Goal: Transaction & Acquisition: Obtain resource

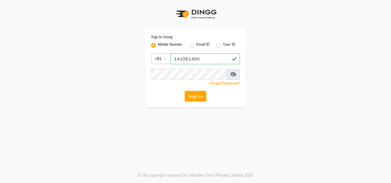
type input "141061400"
click at [184, 91] on button "Sign In" at bounding box center [195, 96] width 22 height 11
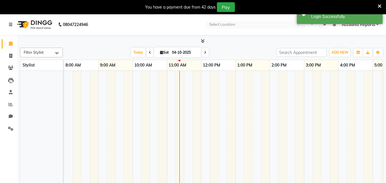
select select "en"
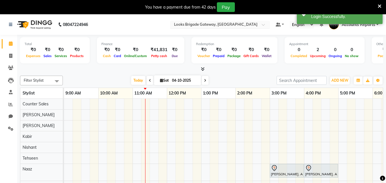
click at [230, 23] on input "text" at bounding box center [214, 25] width 83 height 6
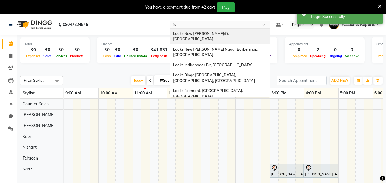
type input "ind"
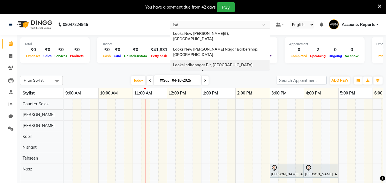
click at [200, 63] on span "Looks Indiranagar Blr, [GEOGRAPHIC_DATA]" at bounding box center [212, 65] width 79 height 5
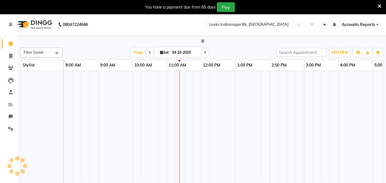
select select "en"
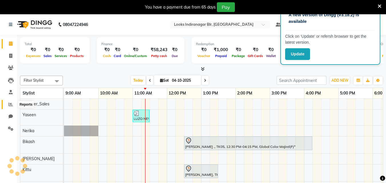
click at [11, 108] on span at bounding box center [11, 105] width 10 height 7
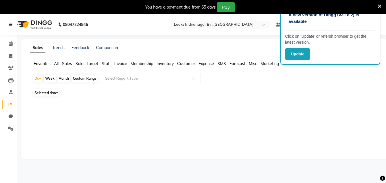
click at [140, 80] on input "text" at bounding box center [145, 79] width 82 height 6
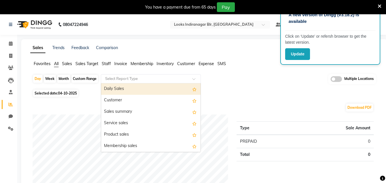
click at [304, 60] on div "A new version of Dingg (v3.18.2) is available Click on ‘Update’ or refersh brow…" at bounding box center [330, 35] width 100 height 59
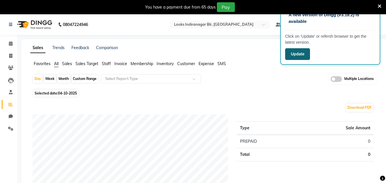
click at [303, 59] on button "Update" at bounding box center [297, 54] width 25 height 12
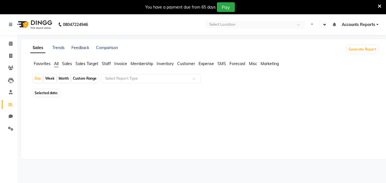
select select "en"
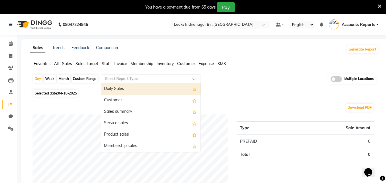
click at [105, 78] on input "text" at bounding box center [145, 79] width 82 height 6
click at [109, 90] on div "Daily Sales" at bounding box center [151, 88] width 100 height 11
select select "full_report"
select select "csv"
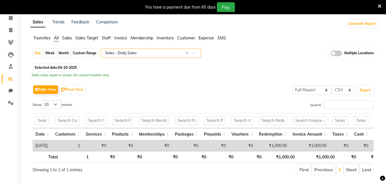
scroll to position [45, 0]
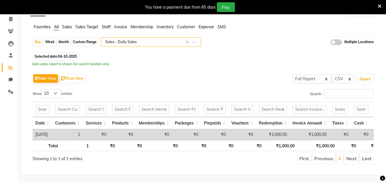
click at [137, 39] on input "text" at bounding box center [145, 42] width 82 height 6
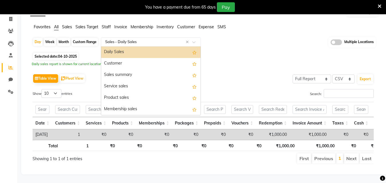
click at [123, 47] on div "Daily Sales" at bounding box center [151, 52] width 100 height 11
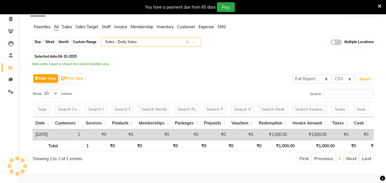
click at [38, 38] on div "Day" at bounding box center [37, 42] width 9 height 8
select select "10"
select select "2025"
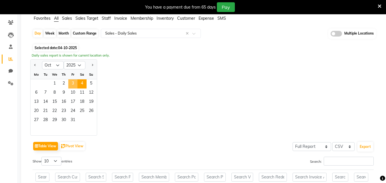
click at [76, 80] on span "3" at bounding box center [72, 83] width 9 height 9
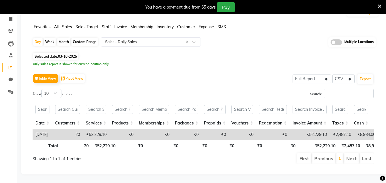
drag, startPoint x: 132, startPoint y: 136, endPoint x: 138, endPoint y: 136, distance: 5.2
click at [138, 140] on th "₹0" at bounding box center [131, 145] width 27 height 11
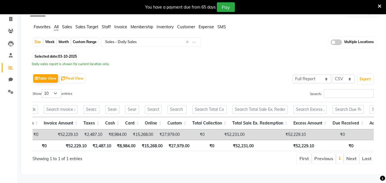
scroll to position [0, 0]
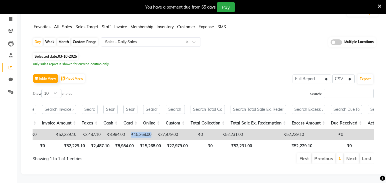
drag, startPoint x: 140, startPoint y: 123, endPoint x: 163, endPoint y: 126, distance: 22.8
click at [154, 130] on td "₹15,268.00" at bounding box center [141, 135] width 27 height 11
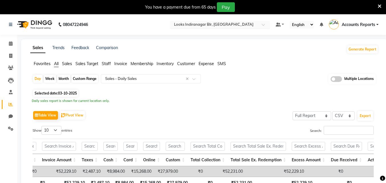
click at [209, 26] on input "text" at bounding box center [214, 25] width 83 height 6
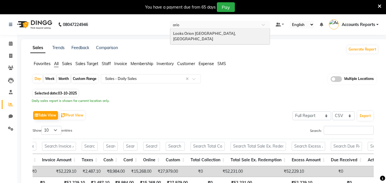
type input "orion"
click at [189, 35] on span "Looks Orion East Mall, Bengaluru" at bounding box center [204, 36] width 63 height 10
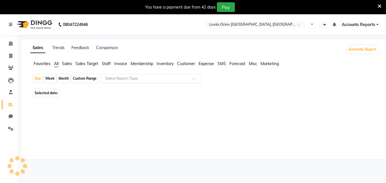
select select "en"
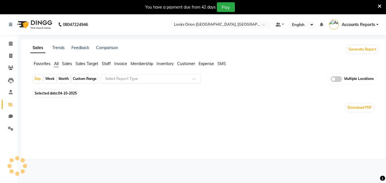
click at [126, 78] on input "text" at bounding box center [145, 79] width 82 height 6
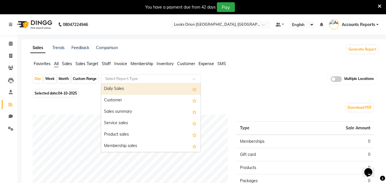
click at [121, 92] on div "Daily Sales" at bounding box center [151, 88] width 100 height 11
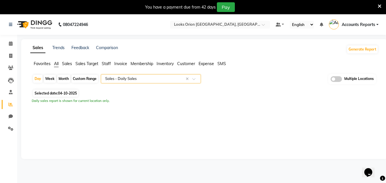
select select "filtered_report"
select select "pdf"
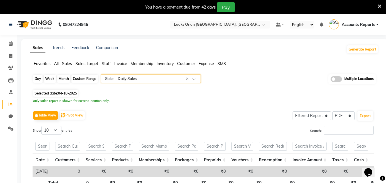
click at [34, 78] on div "Day" at bounding box center [37, 79] width 9 height 8
select select "10"
select select "2025"
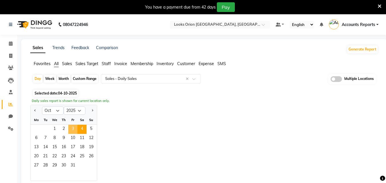
click at [72, 125] on span "3" at bounding box center [72, 129] width 9 height 9
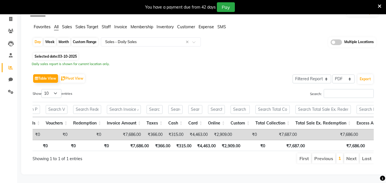
scroll to position [0, 233]
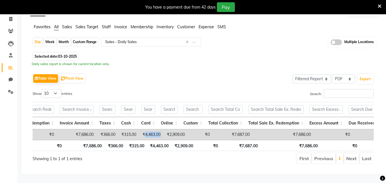
drag, startPoint x: 153, startPoint y: 125, endPoint x: 170, endPoint y: 125, distance: 16.6
click at [164, 130] on td "₹4,463.00" at bounding box center [151, 135] width 24 height 11
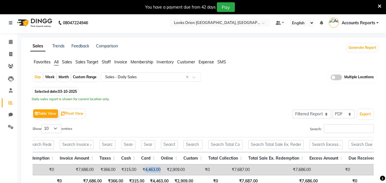
scroll to position [0, 0]
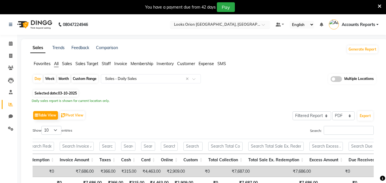
click at [228, 28] on div "Select Location × Looks Orion East Mall, Bengaluru" at bounding box center [220, 25] width 100 height 8
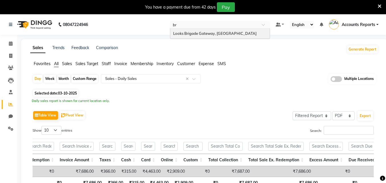
type input "bri"
click at [220, 32] on span "Looks Brigade Gateway, Bengaluru" at bounding box center [214, 33] width 83 height 5
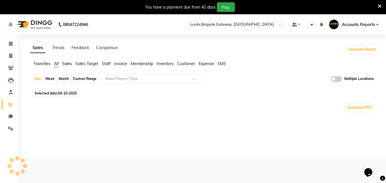
select select "en"
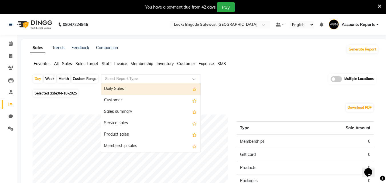
click at [140, 79] on input "text" at bounding box center [145, 79] width 82 height 6
click at [128, 86] on div "Daily Sales" at bounding box center [151, 88] width 100 height 11
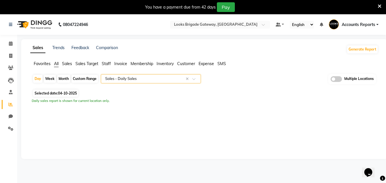
select select "full_report"
select select "pdf"
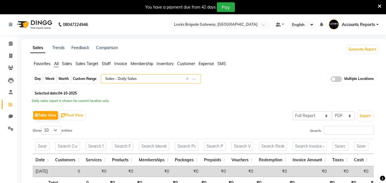
click at [35, 79] on div "Day" at bounding box center [37, 79] width 9 height 8
select select "10"
select select "2025"
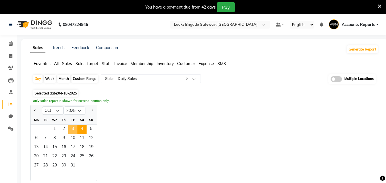
drag, startPoint x: 72, startPoint y: 128, endPoint x: 185, endPoint y: 102, distance: 115.8
click at [73, 128] on span "3" at bounding box center [72, 129] width 9 height 9
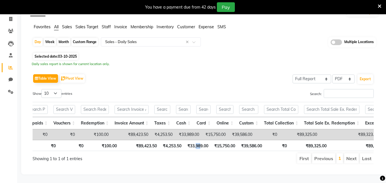
click at [202, 140] on th "₹33,989.00" at bounding box center [197, 145] width 27 height 11
click at [217, 89] on div "Search:" at bounding box center [291, 94] width 166 height 11
drag, startPoint x: 216, startPoint y: 124, endPoint x: 238, endPoint y: 124, distance: 21.4
click at [229, 130] on td "₹15,750.00" at bounding box center [215, 135] width 27 height 11
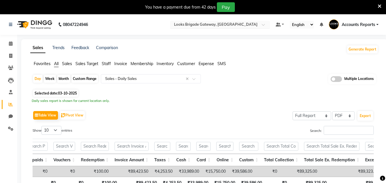
click at [234, 25] on input "text" at bounding box center [214, 25] width 83 height 6
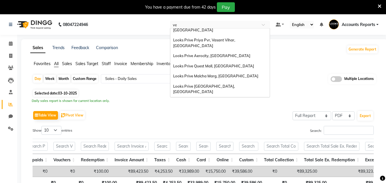
scroll to position [33, 0]
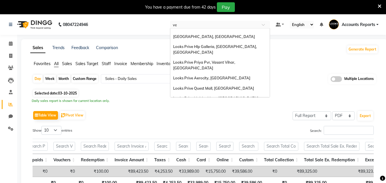
type input "veg"
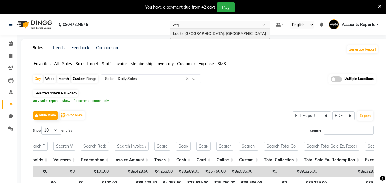
scroll to position [0, 0]
click at [204, 33] on span "Looks [GEOGRAPHIC_DATA], [GEOGRAPHIC_DATA]" at bounding box center [219, 33] width 93 height 5
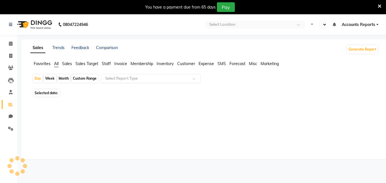
select select "en"
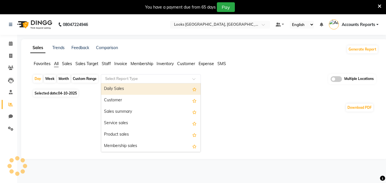
click at [134, 75] on div "Select Report Type" at bounding box center [151, 78] width 100 height 9
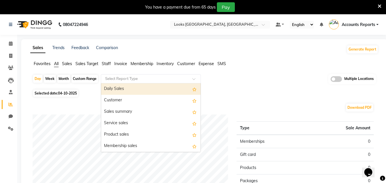
click at [124, 92] on div "Daily Sales" at bounding box center [151, 88] width 100 height 11
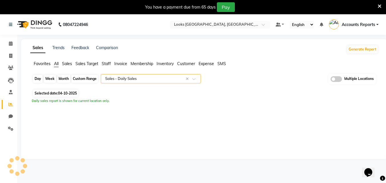
click at [36, 80] on div "Day" at bounding box center [37, 79] width 9 height 8
select select "10"
select select "2025"
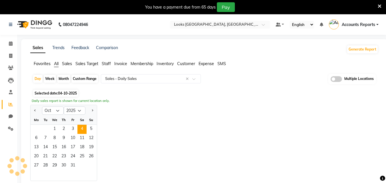
select select "full_report"
select select "csv"
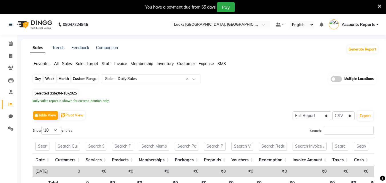
click at [38, 79] on div "Day" at bounding box center [37, 79] width 9 height 8
select select "10"
select select "2025"
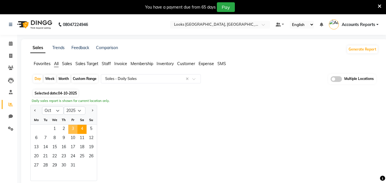
click at [71, 131] on span "3" at bounding box center [72, 129] width 9 height 9
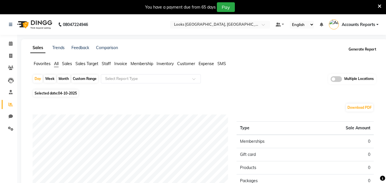
click at [370, 53] on button "Generate Report" at bounding box center [362, 49] width 31 height 8
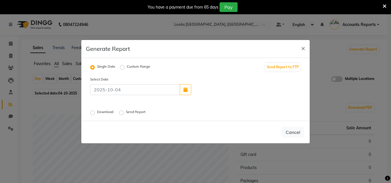
click at [119, 69] on div "Single Date Custom Range" at bounding box center [122, 66] width 65 height 7
click at [127, 67] on label "Custom Range" at bounding box center [138, 67] width 23 height 7
click at [121, 67] on input "Custom Range" at bounding box center [123, 67] width 4 height 4
radio input "true"
select select "10"
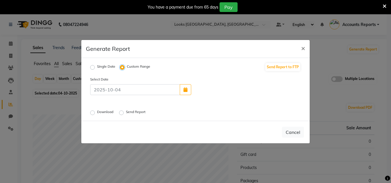
select select "2025"
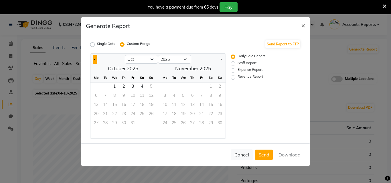
click at [93, 59] on button "Previous month" at bounding box center [95, 59] width 5 height 9
select select "9"
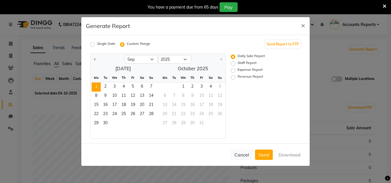
click at [95, 84] on span "1" at bounding box center [95, 87] width 9 height 9
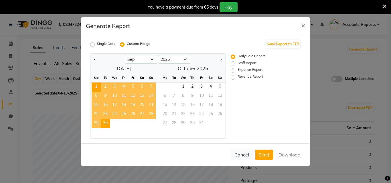
click at [106, 124] on span "30" at bounding box center [105, 123] width 9 height 9
click at [245, 69] on label "Expense Report" at bounding box center [249, 70] width 25 height 7
click at [236, 69] on input "Expense Report" at bounding box center [234, 71] width 4 height 4
radio input "true"
click at [292, 155] on button "Download" at bounding box center [289, 155] width 29 height 10
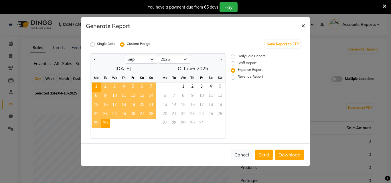
click at [305, 27] on span "×" at bounding box center [303, 25] width 4 height 9
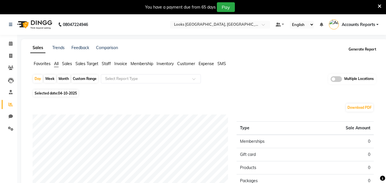
click at [356, 48] on button "Generate Report" at bounding box center [362, 49] width 31 height 8
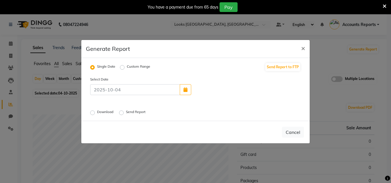
click at [127, 66] on label "Custom Range" at bounding box center [138, 67] width 23 height 7
click at [121, 66] on input "Custom Range" at bounding box center [123, 67] width 4 height 4
radio input "true"
select select "10"
select select "2025"
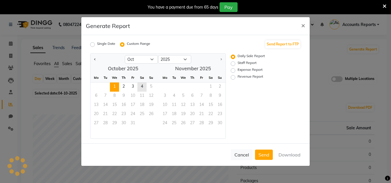
click at [116, 84] on span "1" at bounding box center [114, 87] width 9 height 9
click at [145, 85] on span "4" at bounding box center [141, 87] width 9 height 9
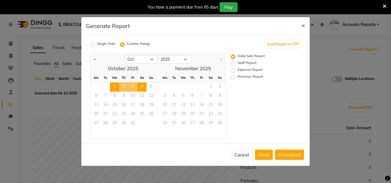
click at [245, 71] on label "Expense Report" at bounding box center [249, 70] width 25 height 7
click at [236, 71] on input "Expense Report" at bounding box center [234, 71] width 4 height 4
radio input "true"
click at [293, 156] on button "Download" at bounding box center [289, 155] width 29 height 10
click at [243, 155] on button "Cancel" at bounding box center [241, 155] width 22 height 11
